Goal: Information Seeking & Learning: Compare options

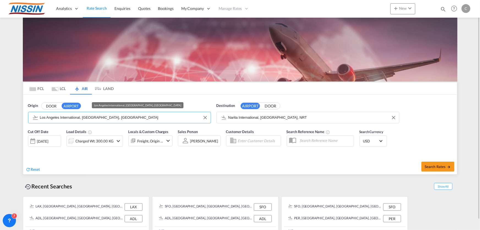
click at [128, 116] on input "Los Angeles International, [GEOGRAPHIC_DATA], [GEOGRAPHIC_DATA]" at bounding box center [124, 117] width 168 height 8
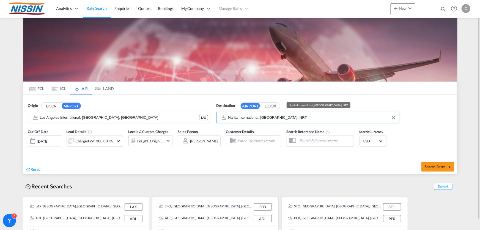
click at [293, 118] on input "Narita International, [GEOGRAPHIC_DATA], NRT" at bounding box center [312, 117] width 168 height 8
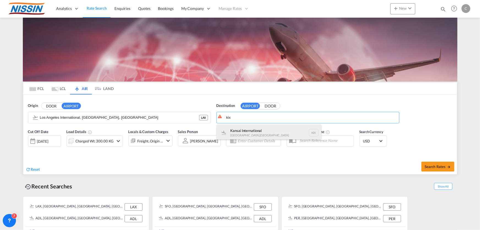
click at [242, 133] on div "Kansai International [GEOGRAPHIC_DATA] , [GEOGRAPHIC_DATA] KIX" at bounding box center [269, 132] width 104 height 16
type input "Kansai International, [GEOGRAPHIC_DATA], KIX"
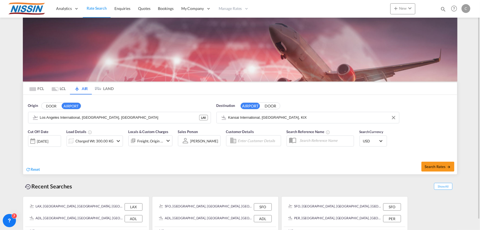
click at [118, 140] on md-icon "icon-chevron-down" at bounding box center [118, 140] width 7 height 7
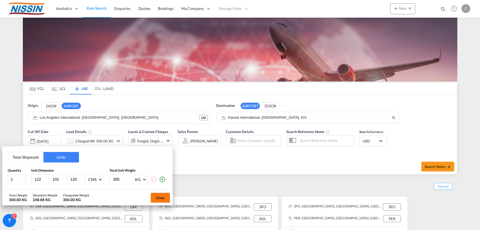
click at [163, 197] on button "Done" at bounding box center [160, 197] width 19 height 10
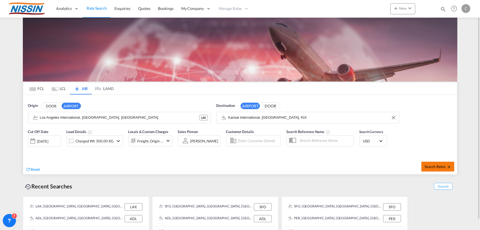
click at [438, 164] on span "Search Rates" at bounding box center [437, 166] width 26 height 4
type input "LAX to KIX / [DATE]"
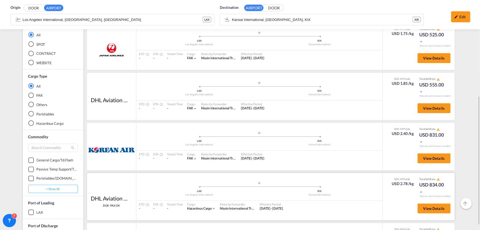
scroll to position [125, 0]
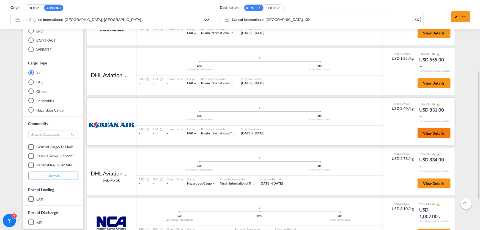
click at [427, 131] on span "View Details" at bounding box center [433, 133] width 21 height 4
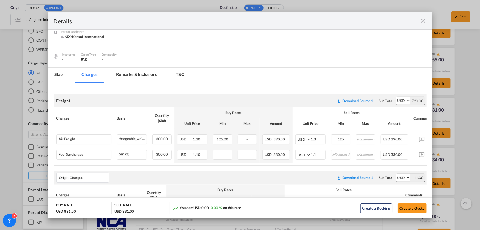
scroll to position [25, 0]
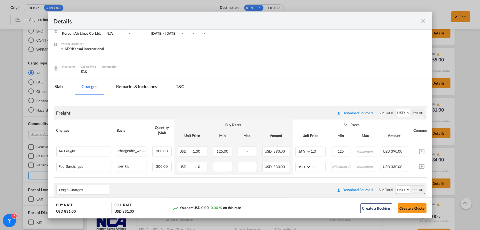
click at [424, 19] on md-icon "icon-close fg-AAA8AD m-0 cursor" at bounding box center [423, 20] width 7 height 7
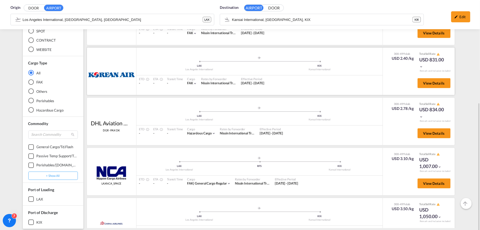
scroll to position [178, 0]
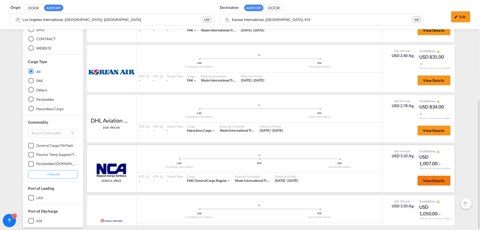
click at [436, 178] on span "View Details" at bounding box center [433, 180] width 21 height 4
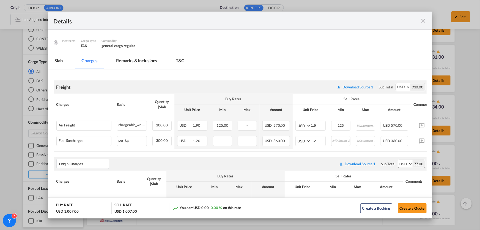
scroll to position [50, 0]
click at [421, 18] on md-icon "icon-close fg-AAA8AD m-0 cursor" at bounding box center [423, 20] width 7 height 7
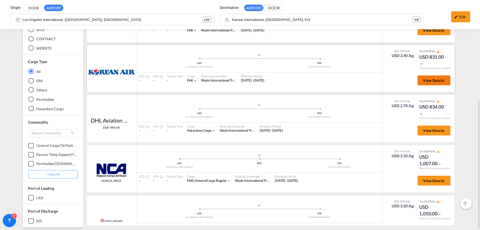
click at [435, 82] on span "View Details" at bounding box center [433, 80] width 21 height 4
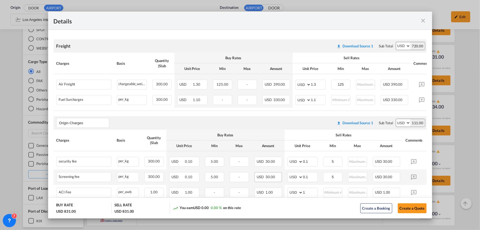
scroll to position [100, 0]
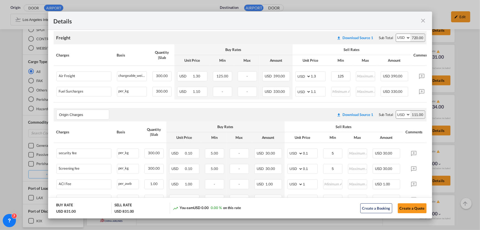
click at [423, 21] on md-icon "icon-close fg-AAA8AD m-0 cursor" at bounding box center [423, 20] width 7 height 7
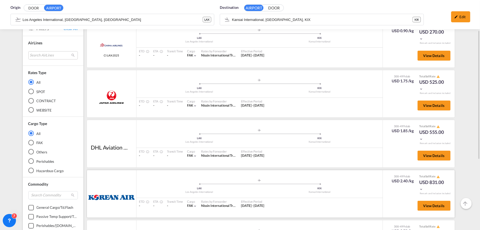
scroll to position [0, 0]
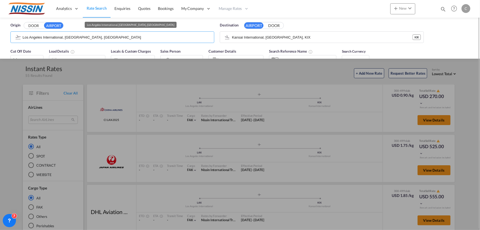
click at [111, 37] on input "Los Angeles International, [GEOGRAPHIC_DATA], [GEOGRAPHIC_DATA]" at bounding box center [117, 37] width 189 height 8
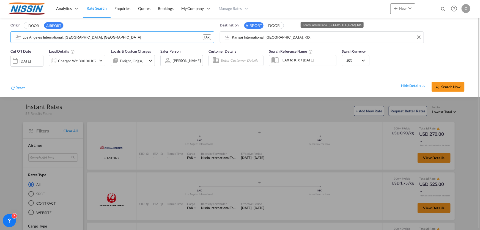
click at [298, 38] on input "Kansai International, [GEOGRAPHIC_DATA], KIX" at bounding box center [326, 37] width 189 height 8
click at [296, 35] on body "Analytics Reports Dashboard Rate Search Enquiries Quotes Bookings" at bounding box center [240, 115] width 480 height 230
click at [426, 210] on div at bounding box center [240, 115] width 480 height 230
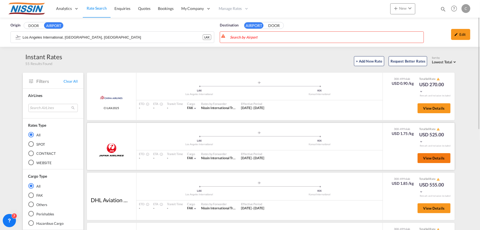
click at [428, 160] on button "View Details" at bounding box center [433, 158] width 33 height 10
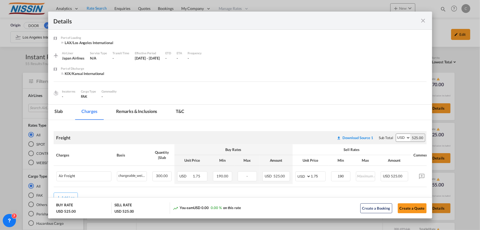
scroll to position [20, 0]
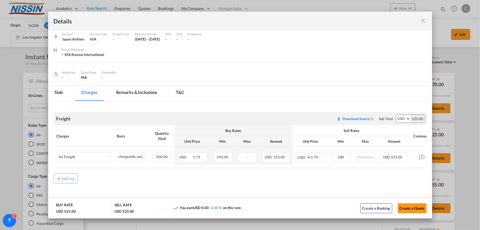
click at [422, 19] on md-icon "icon-close fg-AAA8AD m-0 cursor" at bounding box center [423, 20] width 7 height 7
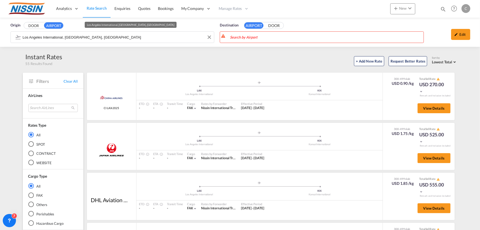
click at [153, 37] on input "Los Angeles International, [GEOGRAPHIC_DATA], [GEOGRAPHIC_DATA]" at bounding box center [117, 37] width 189 height 8
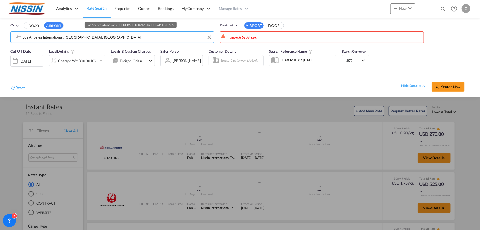
click at [181, 38] on input "Los Angeles International, [GEOGRAPHIC_DATA], [GEOGRAPHIC_DATA]" at bounding box center [117, 37] width 189 height 8
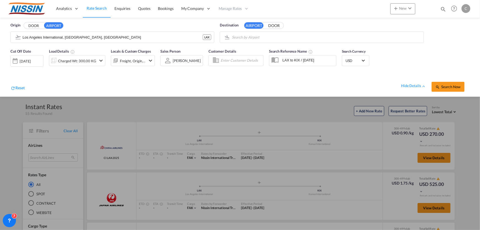
click at [274, 39] on body "Analytics Reports Dashboard Rate Search Enquiries Quotes Bookings" at bounding box center [240, 115] width 480 height 230
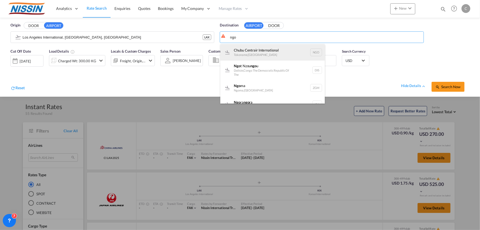
click at [259, 50] on div "Chubu Centrair International Tokoname , [GEOGRAPHIC_DATA] NGO" at bounding box center [272, 52] width 104 height 16
type input "Chubu Centrair International, Tokoname, NGO"
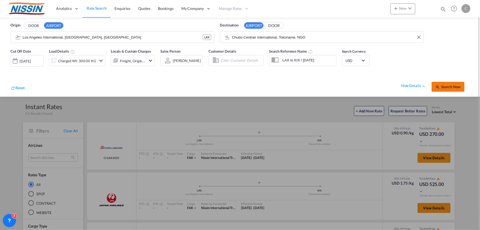
click at [454, 84] on span "Search Now" at bounding box center [447, 86] width 25 height 4
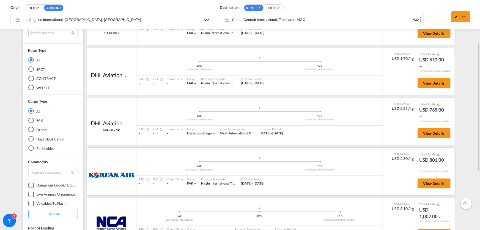
scroll to position [100, 0]
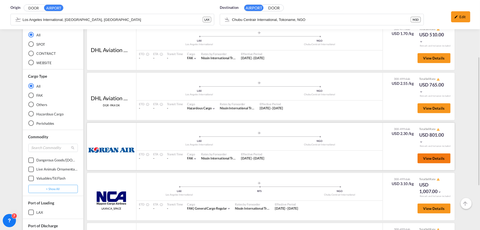
click at [429, 156] on span "View Details" at bounding box center [433, 158] width 21 height 4
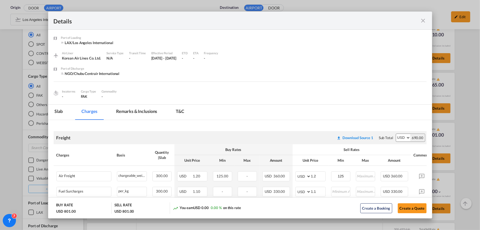
click at [423, 17] on md-icon "icon-close fg-AAA8AD m-0 cursor" at bounding box center [423, 20] width 7 height 7
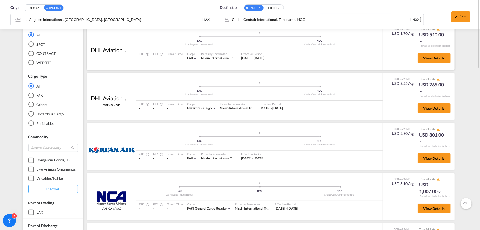
scroll to position [0, 0]
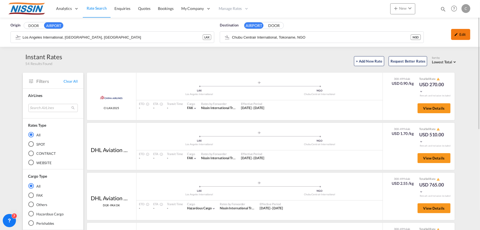
click at [466, 34] on div "Edit" at bounding box center [460, 34] width 19 height 11
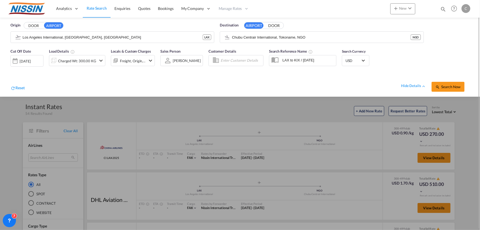
click at [100, 60] on md-icon "icon-chevron-down" at bounding box center [101, 60] width 7 height 7
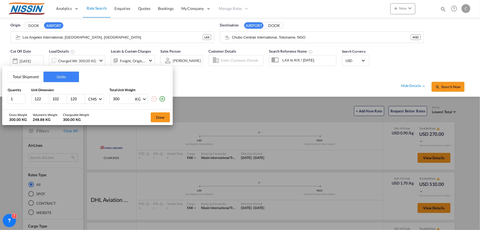
click at [224, 82] on div "Total Shipment Units Quantity Unit Dimension Total Unit Weight 1 122 102 120 CM…" at bounding box center [240, 115] width 480 height 230
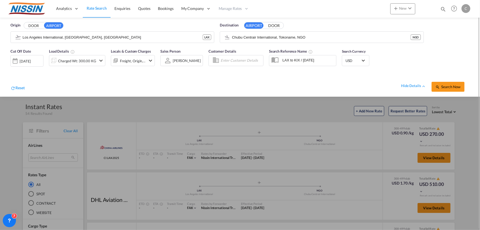
click at [402, 57] on div "Cut Off Date [DATE] [DATE] Load Details Charged Wt: 300.00 KG Locals & Custom C…" at bounding box center [239, 71] width 469 height 51
click at [350, 37] on input "Chubu Centrair International, Tokoname, NGO" at bounding box center [326, 37] width 189 height 8
click at [445, 89] on button "Search Now" at bounding box center [447, 87] width 33 height 10
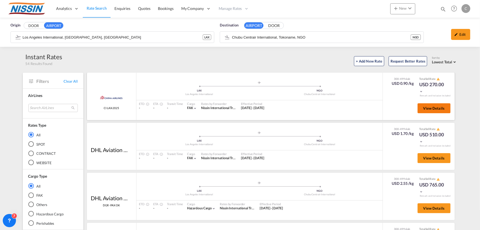
click at [428, 107] on span "View Details" at bounding box center [433, 108] width 21 height 4
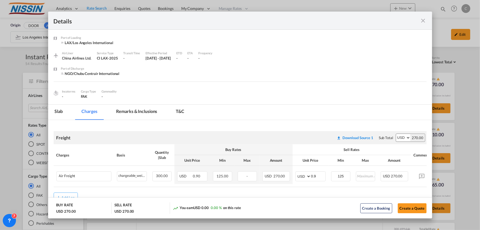
scroll to position [20, 0]
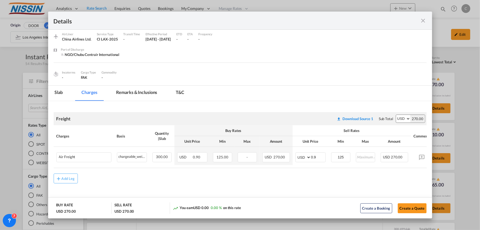
click at [423, 21] on md-icon "icon-close fg-AAA8AD m-0 cursor" at bounding box center [423, 20] width 7 height 7
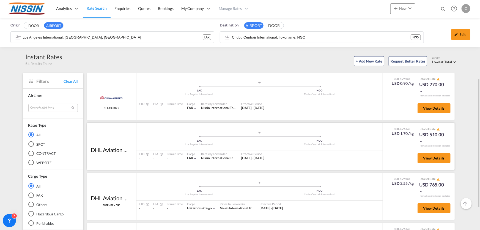
scroll to position [75, 0]
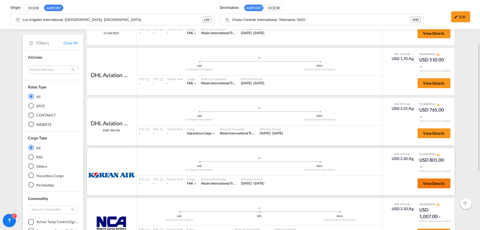
click at [437, 182] on span "View Details" at bounding box center [433, 183] width 21 height 4
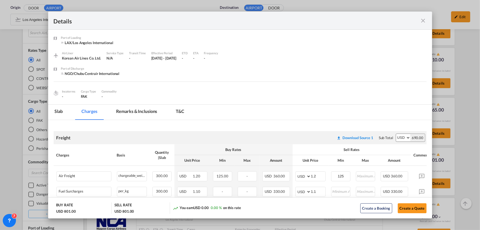
click at [423, 18] on md-icon "icon-close fg-AAA8AD m-0 cursor" at bounding box center [423, 20] width 7 height 7
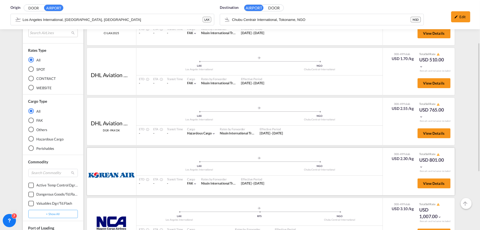
scroll to position [125, 0]
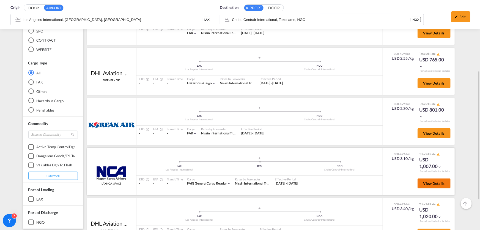
click at [423, 183] on span "View Details" at bounding box center [433, 183] width 21 height 4
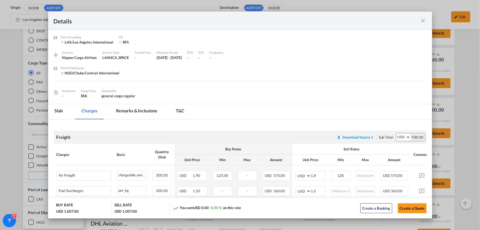
scroll to position [0, 0]
click at [425, 18] on md-icon "icon-close fg-AAA8AD m-0 cursor" at bounding box center [423, 20] width 7 height 7
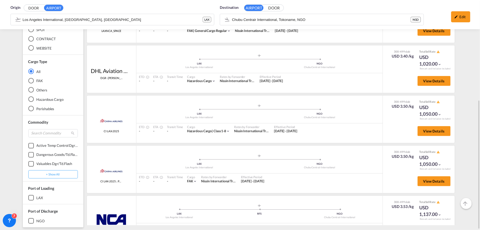
scroll to position [100, 0]
click at [427, 180] on span "View Details" at bounding box center [433, 180] width 21 height 4
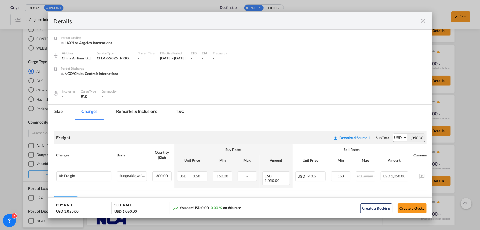
click at [421, 22] on md-icon "icon-close fg-AAA8AD m-0 cursor" at bounding box center [423, 20] width 7 height 7
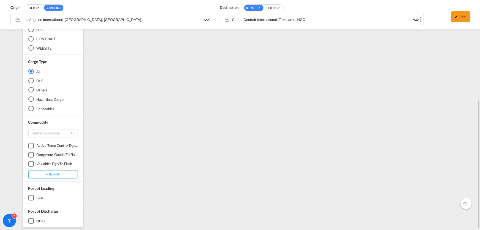
scroll to position [750, 0]
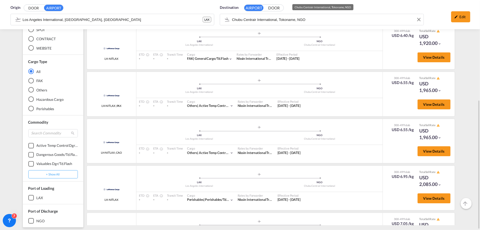
click at [318, 19] on div "Origin DOOR AIRPORT [GEOGRAPHIC_DATA], [GEOGRAPHIC_DATA], LAX LAX Destination A…" at bounding box center [239, 14] width 469 height 29
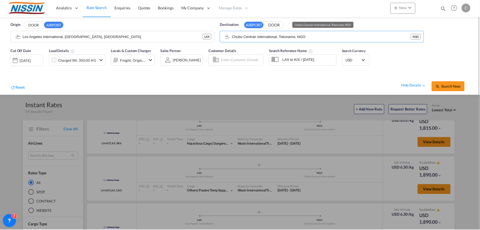
scroll to position [0, 0]
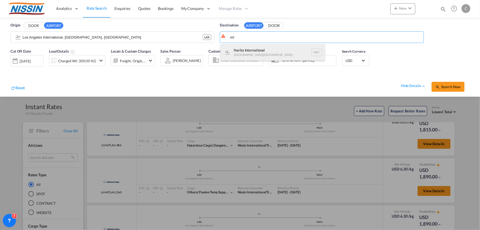
click at [249, 53] on div "Narita International [GEOGRAPHIC_DATA] , [GEOGRAPHIC_DATA] NRT" at bounding box center [272, 52] width 104 height 16
type input "Narita International, [GEOGRAPHIC_DATA], NRT"
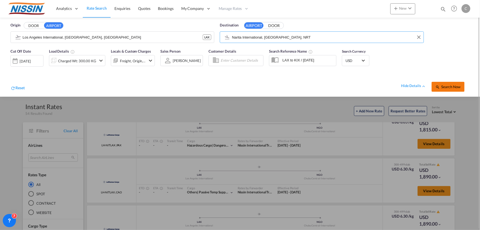
click at [450, 85] on span "Search Now" at bounding box center [447, 86] width 25 height 4
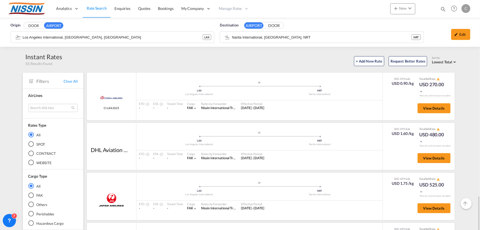
scroll to position [125, 0]
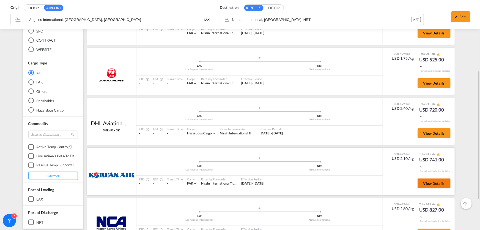
click at [423, 182] on span "View Details" at bounding box center [433, 183] width 21 height 4
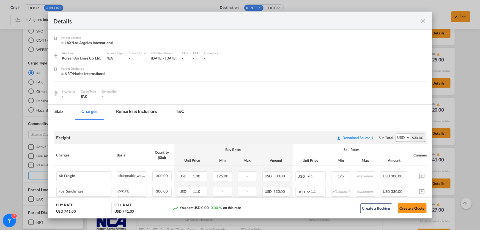
click at [423, 18] on md-icon "icon-close fg-AAA8AD m-0 cursor" at bounding box center [423, 20] width 7 height 7
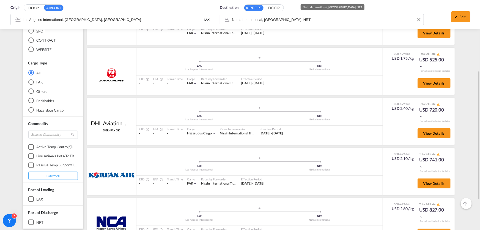
click at [296, 21] on div "Destination AIRPORT DOOR Narita International, [GEOGRAPHIC_DATA], NRT" at bounding box center [321, 15] width 209 height 27
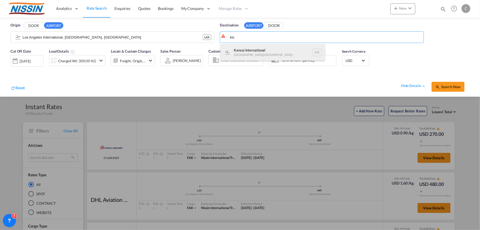
click at [258, 48] on div "Kansai International [GEOGRAPHIC_DATA] , [GEOGRAPHIC_DATA] KIX" at bounding box center [272, 52] width 104 height 16
type input "Kansai International, [GEOGRAPHIC_DATA], KIX"
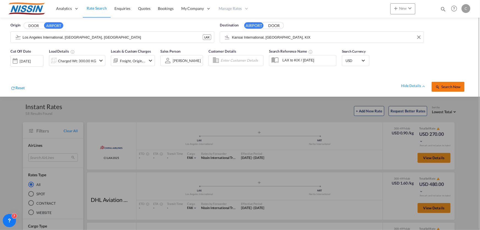
click at [452, 87] on span "Search Now" at bounding box center [447, 86] width 25 height 4
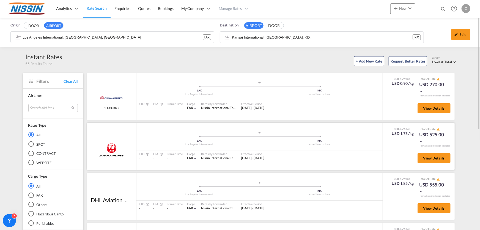
scroll to position [75, 0]
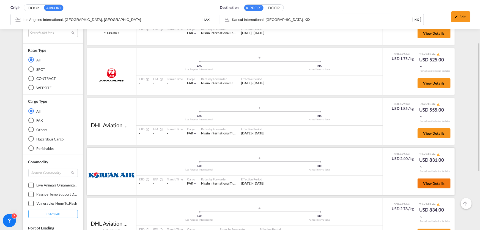
click at [424, 186] on button "View Details" at bounding box center [433, 183] width 33 height 10
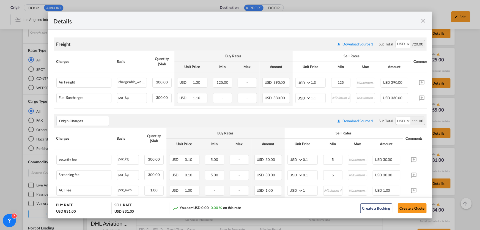
scroll to position [100, 0]
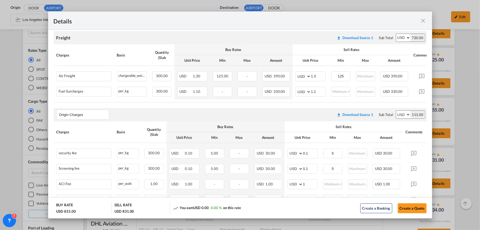
click at [422, 18] on md-icon "icon-close fg-AAA8AD m-0 cursor" at bounding box center [423, 20] width 7 height 7
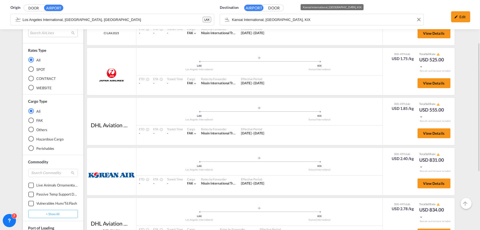
click at [310, 14] on md-input-container "Kansai International, [GEOGRAPHIC_DATA], KIX" at bounding box center [321, 19] width 203 height 11
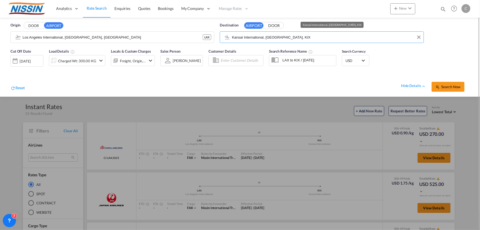
click at [291, 33] on input "Kansai International, [GEOGRAPHIC_DATA], KIX" at bounding box center [326, 37] width 189 height 8
type input "k"
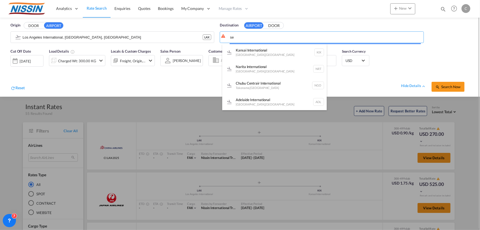
type input "s"
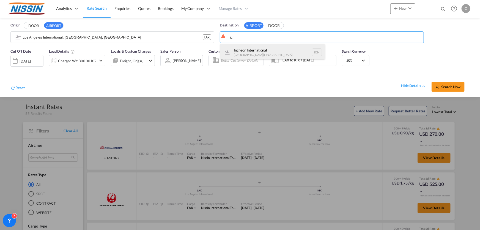
click at [263, 48] on div "Incheon International [GEOGRAPHIC_DATA] , [GEOGRAPHIC_DATA] ICN" at bounding box center [272, 52] width 104 height 16
type input "Incheon International, [GEOGRAPHIC_DATA], ICN"
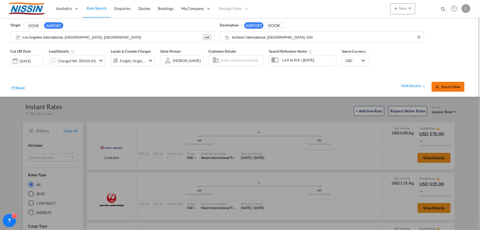
click at [453, 87] on span "Search Now" at bounding box center [447, 86] width 25 height 4
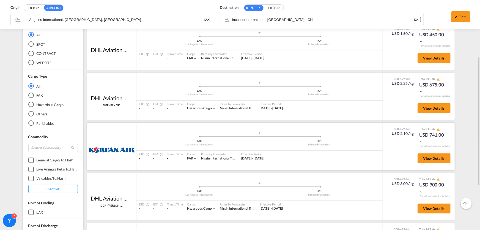
scroll to position [175, 0]
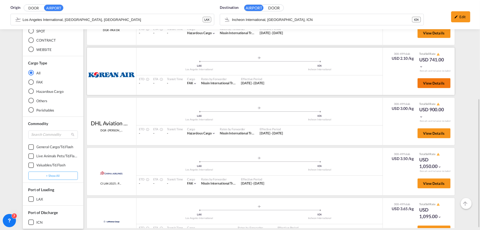
click at [434, 83] on span "View Details" at bounding box center [433, 83] width 21 height 4
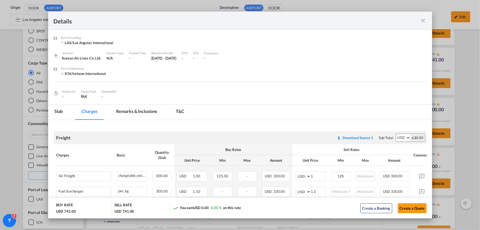
click at [422, 21] on md-icon "icon-close fg-AAA8AD m-0 cursor" at bounding box center [423, 20] width 7 height 7
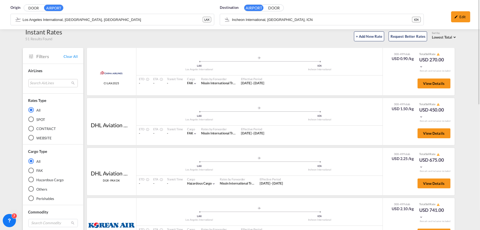
scroll to position [0, 0]
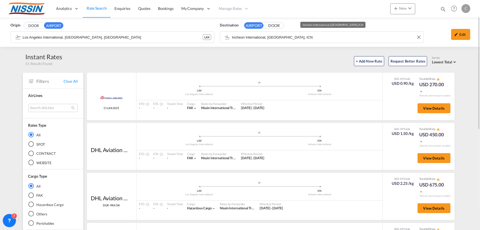
click at [297, 37] on input "Incheon International, [GEOGRAPHIC_DATA], ICN" at bounding box center [326, 37] width 189 height 8
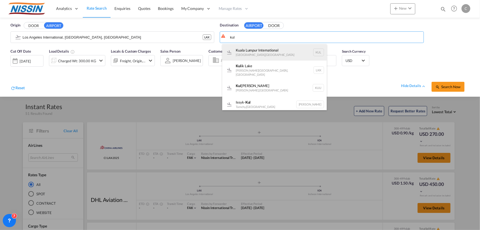
click at [261, 52] on div "[GEOGRAPHIC_DATA] International [GEOGRAPHIC_DATA] , [GEOGRAPHIC_DATA] [GEOGRAPH…" at bounding box center [274, 52] width 104 height 16
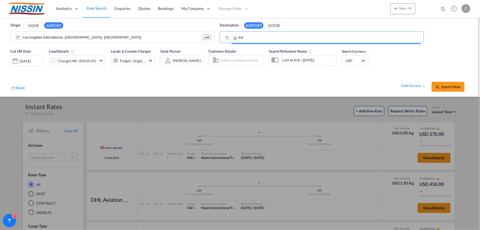
type input "[GEOGRAPHIC_DATA], [GEOGRAPHIC_DATA], [GEOGRAPHIC_DATA]"
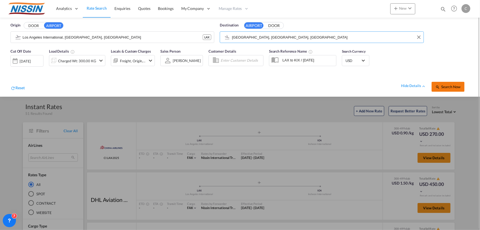
click at [449, 85] on span "Search Now" at bounding box center [447, 86] width 25 height 4
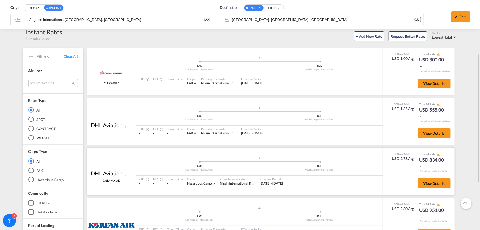
scroll to position [75, 0]
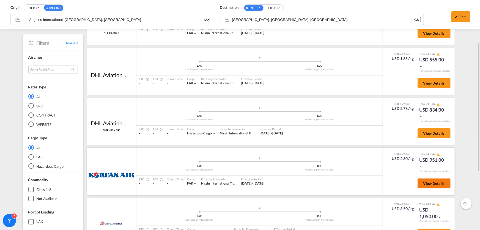
click at [429, 186] on button "View Details" at bounding box center [433, 183] width 33 height 10
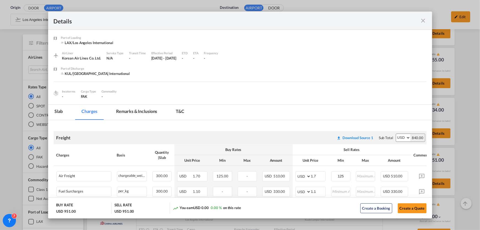
click at [423, 17] on md-icon "icon-close fg-AAA8AD m-0 cursor" at bounding box center [423, 20] width 7 height 7
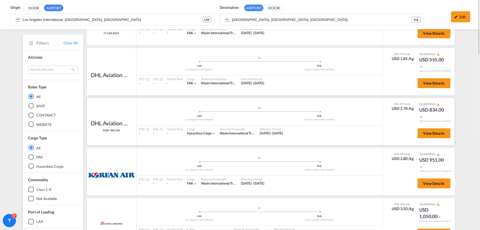
scroll to position [0, 0]
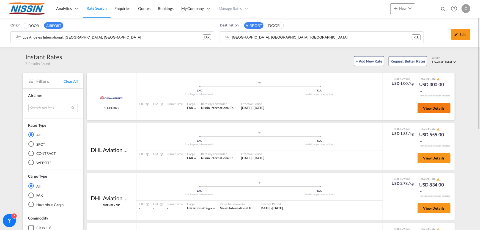
click at [438, 107] on span "View Details" at bounding box center [433, 108] width 21 height 4
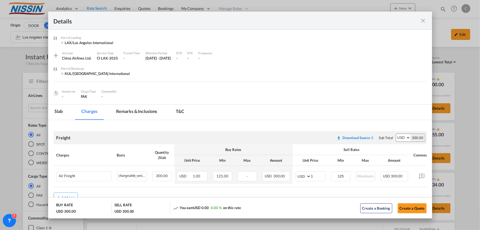
click at [423, 19] on md-icon "icon-close fg-AAA8AD m-0 cursor" at bounding box center [423, 20] width 7 height 7
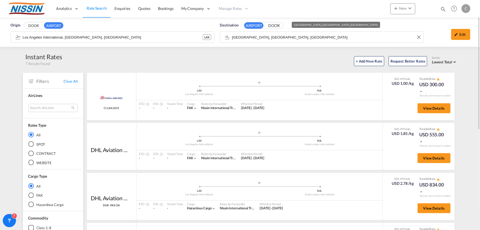
click at [321, 36] on input "[GEOGRAPHIC_DATA], [GEOGRAPHIC_DATA], [GEOGRAPHIC_DATA]" at bounding box center [326, 37] width 189 height 8
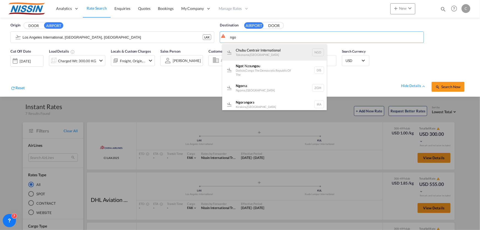
click at [282, 51] on div "Chubu Centrair International Tokoname , [GEOGRAPHIC_DATA] NGO" at bounding box center [274, 52] width 104 height 16
type input "Chubu Centrair International, Tokoname, NGO"
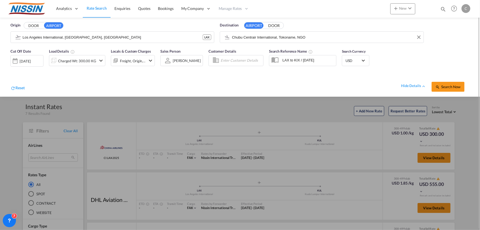
click at [98, 60] on md-icon "icon-chevron-down" at bounding box center [101, 60] width 7 height 7
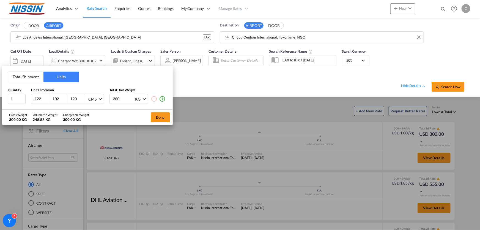
click at [122, 99] on input "300" at bounding box center [123, 98] width 22 height 9
type input "3"
type input "500"
click at [163, 118] on button "Done" at bounding box center [160, 117] width 19 height 10
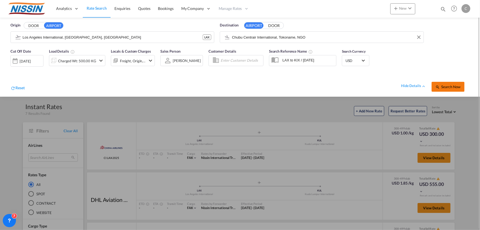
click at [449, 87] on span "Search Now" at bounding box center [447, 86] width 25 height 4
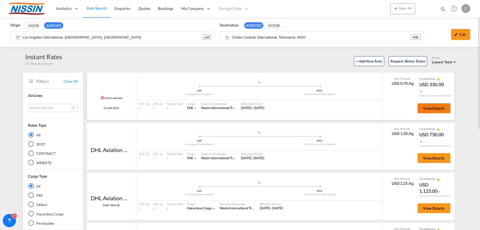
click at [423, 109] on span "View Details" at bounding box center [433, 108] width 21 height 4
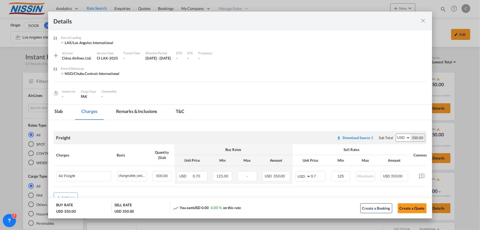
click at [421, 20] on md-icon "icon-close fg-AAA8AD m-0 cursor" at bounding box center [423, 20] width 7 height 7
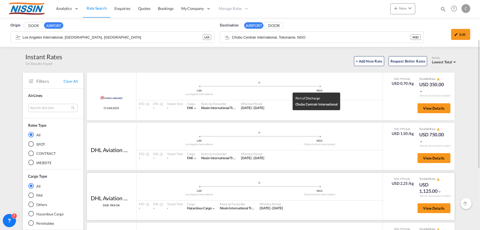
scroll to position [100, 0]
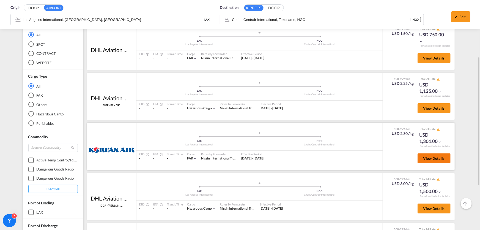
click at [423, 158] on span "View Details" at bounding box center [433, 158] width 21 height 4
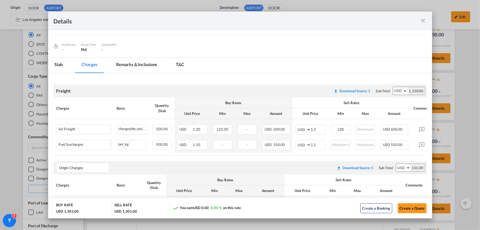
scroll to position [50, 0]
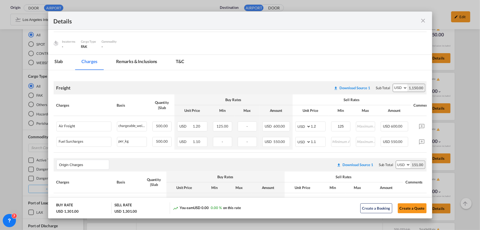
click at [425, 17] on md-icon "icon-close fg-AAA8AD m-0 cursor" at bounding box center [423, 20] width 7 height 7
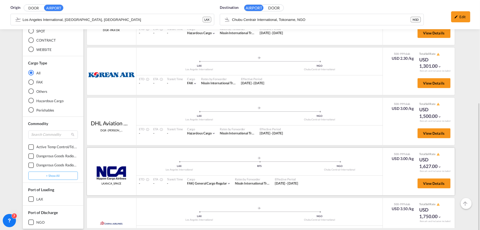
scroll to position [178, 0]
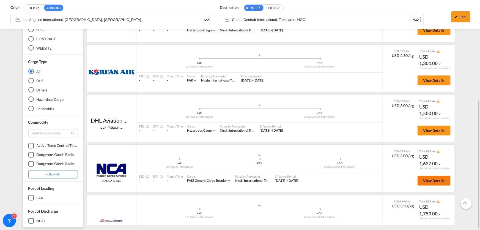
click at [428, 181] on span "View Details" at bounding box center [433, 180] width 21 height 4
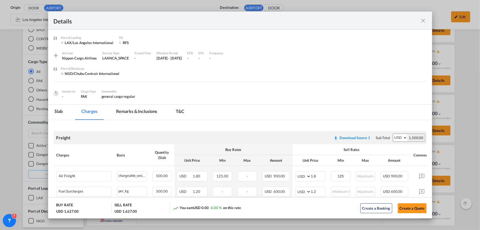
click at [423, 17] on md-icon "icon-close fg-AAA8AD m-0 cursor" at bounding box center [423, 20] width 7 height 7
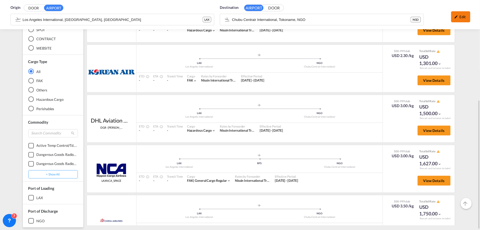
click at [456, 18] on md-icon "icon-pencil" at bounding box center [456, 17] width 4 height 4
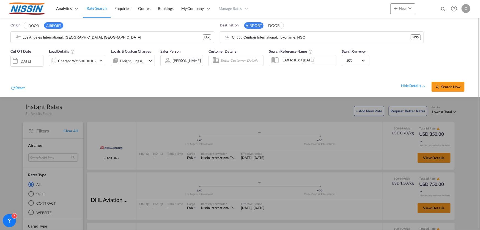
click at [101, 60] on md-icon "icon-chevron-down" at bounding box center [101, 60] width 7 height 7
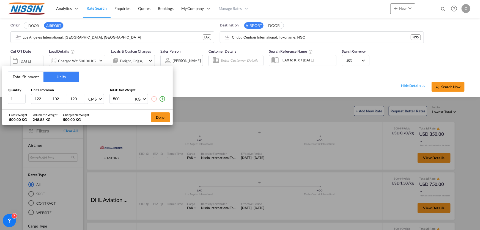
click at [120, 96] on input "500" at bounding box center [123, 98] width 22 height 9
type input "5"
type input "300"
drag, startPoint x: 158, startPoint y: 118, endPoint x: 233, endPoint y: 109, distance: 75.9
click at [159, 118] on button "Done" at bounding box center [160, 117] width 19 height 10
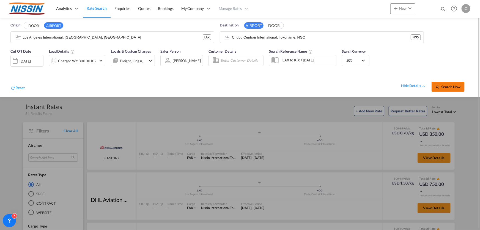
click at [454, 86] on span "Search Now" at bounding box center [447, 86] width 25 height 4
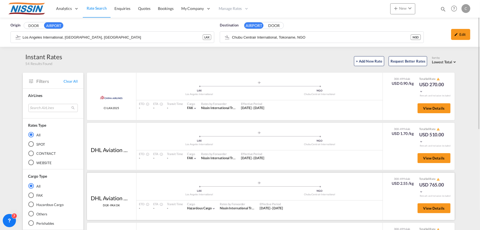
scroll to position [100, 0]
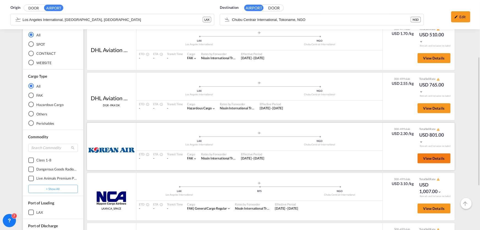
click at [440, 159] on button "View Details" at bounding box center [433, 158] width 33 height 10
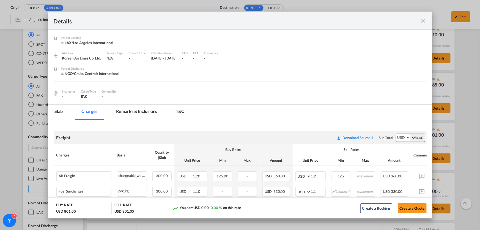
click at [423, 21] on md-icon "icon-close fg-AAA8AD m-0 cursor" at bounding box center [423, 20] width 7 height 7
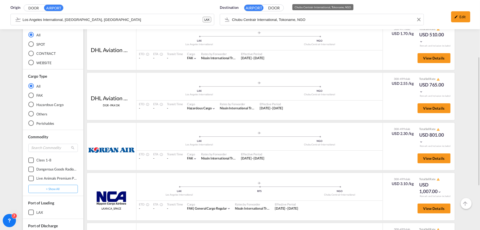
click at [313, 22] on body "Analytics Reports Dashboard Rate Search Enquiries Quotes Bookings" at bounding box center [240, 115] width 480 height 230
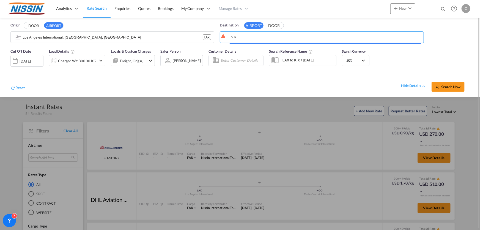
type input "ｂ"
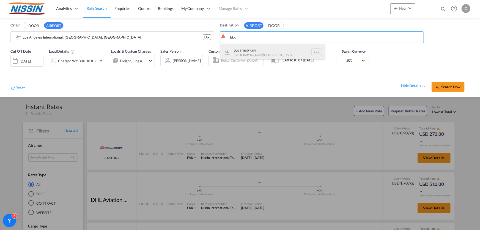
click at [242, 51] on div "Suvarnabhumi [GEOGRAPHIC_DATA] , [GEOGRAPHIC_DATA] BKK" at bounding box center [272, 52] width 104 height 16
type input "Suvarnabhumi, [GEOGRAPHIC_DATA], BKK"
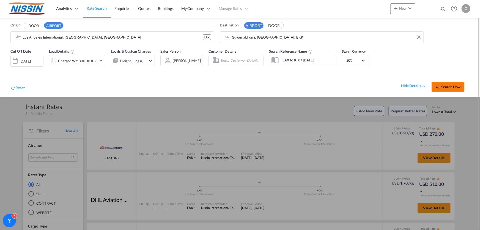
click at [446, 84] on button "Search Now" at bounding box center [447, 87] width 33 height 10
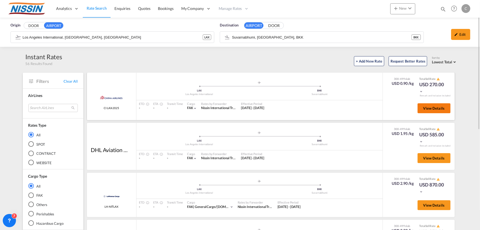
click at [438, 107] on span "View Details" at bounding box center [433, 108] width 21 height 4
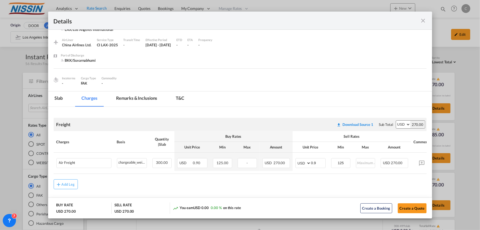
scroll to position [20, 0]
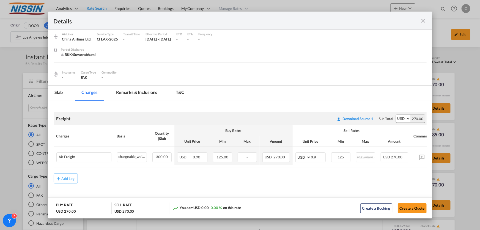
click at [422, 18] on md-icon "icon-close fg-AAA8AD m-0 cursor" at bounding box center [423, 20] width 7 height 7
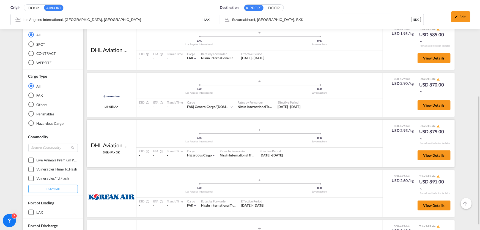
scroll to position [150, 0]
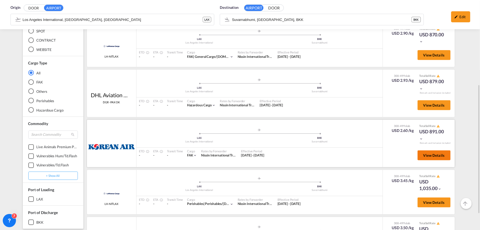
click at [423, 153] on span "View Details" at bounding box center [433, 155] width 21 height 4
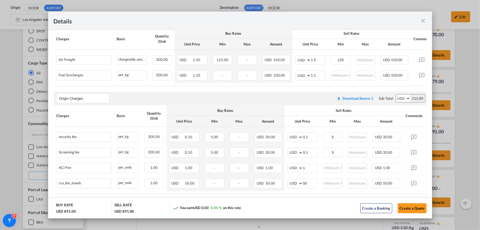
scroll to position [125, 0]
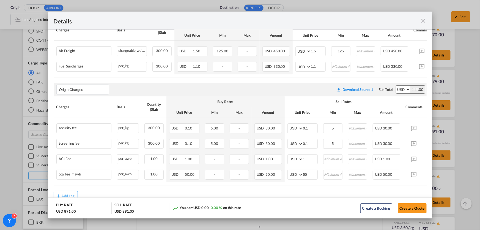
click at [423, 18] on md-icon "icon-close fg-AAA8AD m-0 cursor" at bounding box center [423, 20] width 7 height 7
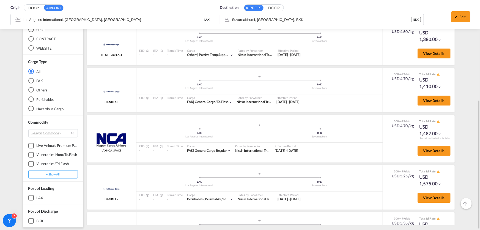
scroll to position [660, 0]
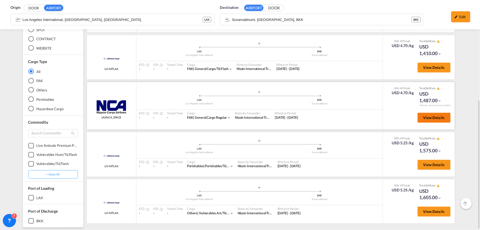
click at [423, 120] on button "View Details" at bounding box center [433, 117] width 33 height 10
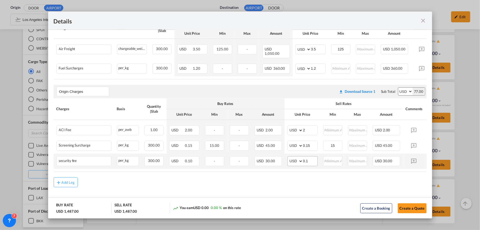
scroll to position [129, 0]
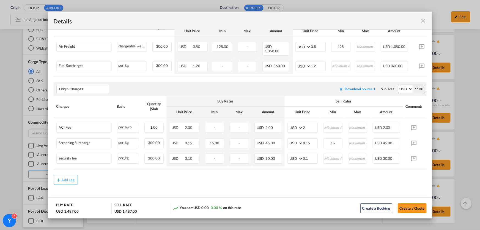
click at [423, 20] on md-icon "icon-close fg-AAA8AD m-0 cursor" at bounding box center [423, 20] width 7 height 7
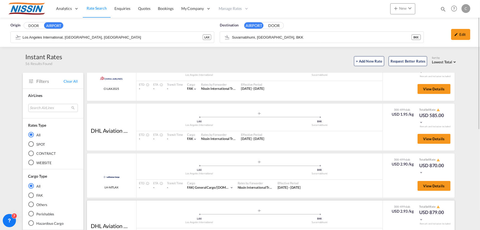
scroll to position [10, 0]
